Goal: Task Accomplishment & Management: Manage account settings

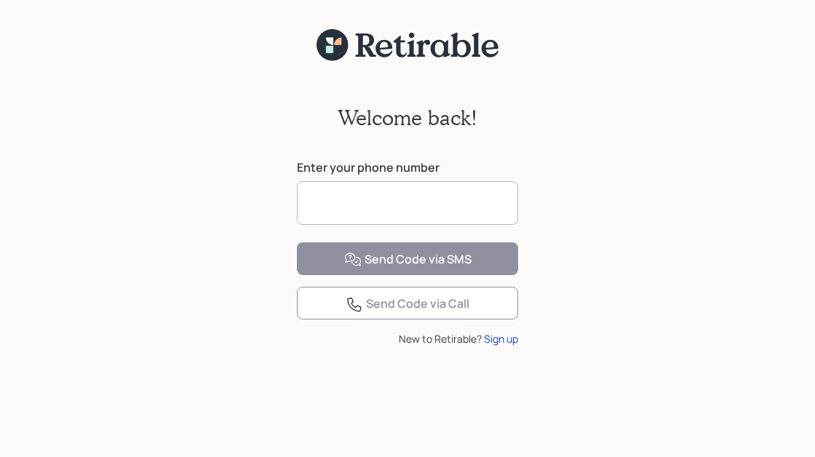
click at [396, 200] on input at bounding box center [407, 203] width 221 height 44
click at [381, 200] on input at bounding box center [407, 203] width 221 height 44
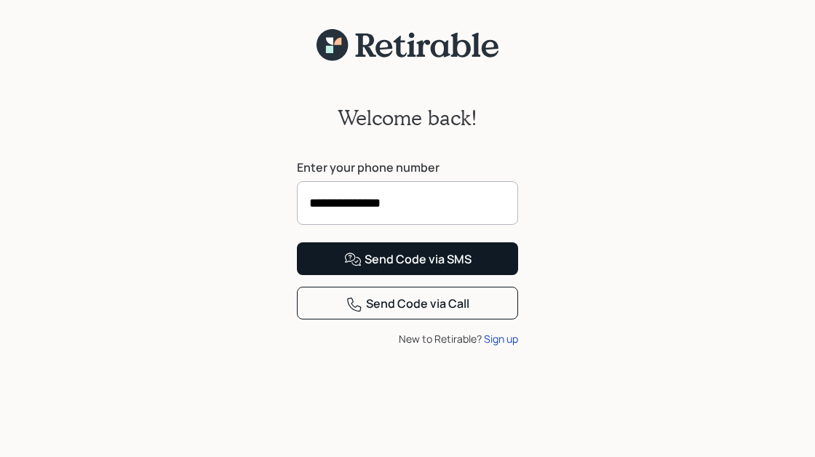
type input "**********"
click at [416, 269] on div "Send Code via SMS" at bounding box center [407, 259] width 127 height 17
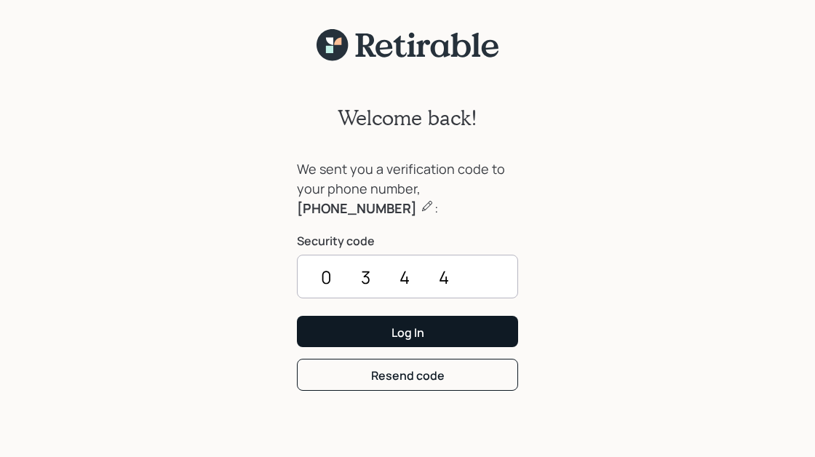
type input "0344"
click at [413, 327] on div "Log In" at bounding box center [408, 333] width 33 height 16
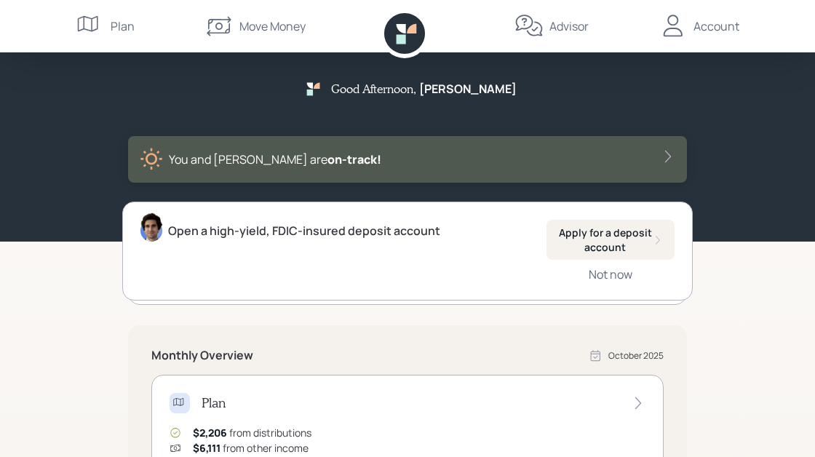
click at [710, 22] on div "Account" at bounding box center [717, 25] width 46 height 17
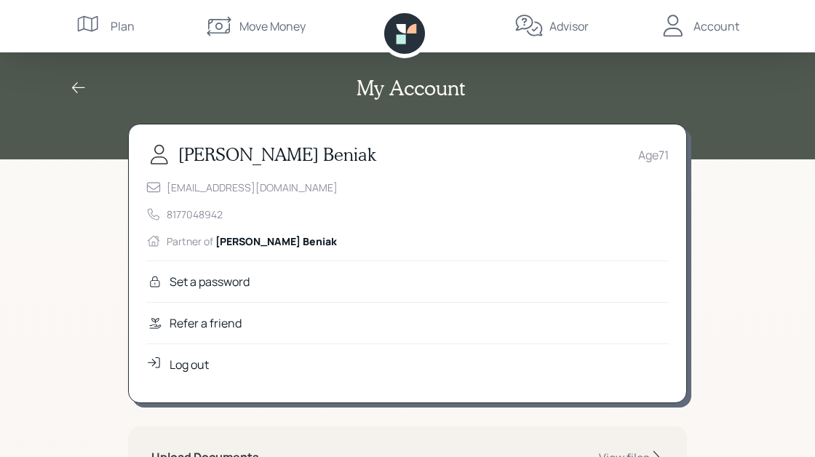
click at [104, 19] on icon at bounding box center [90, 26] width 29 height 29
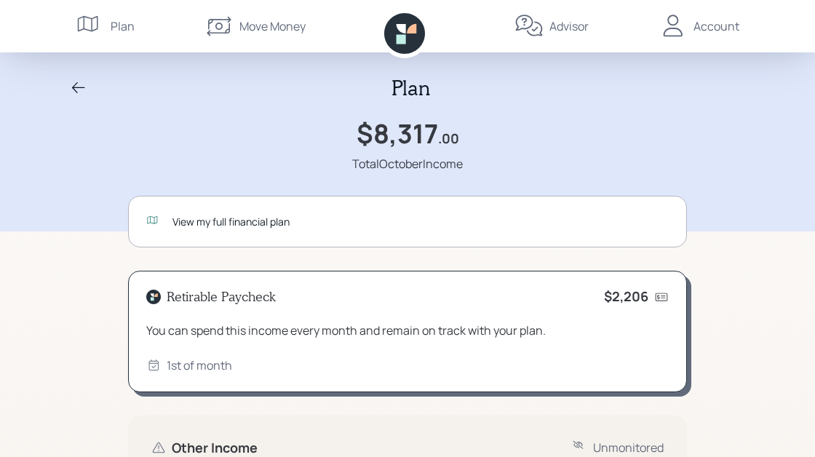
click at [661, 293] on icon at bounding box center [661, 297] width 15 height 15
